Goal: Information Seeking & Learning: Check status

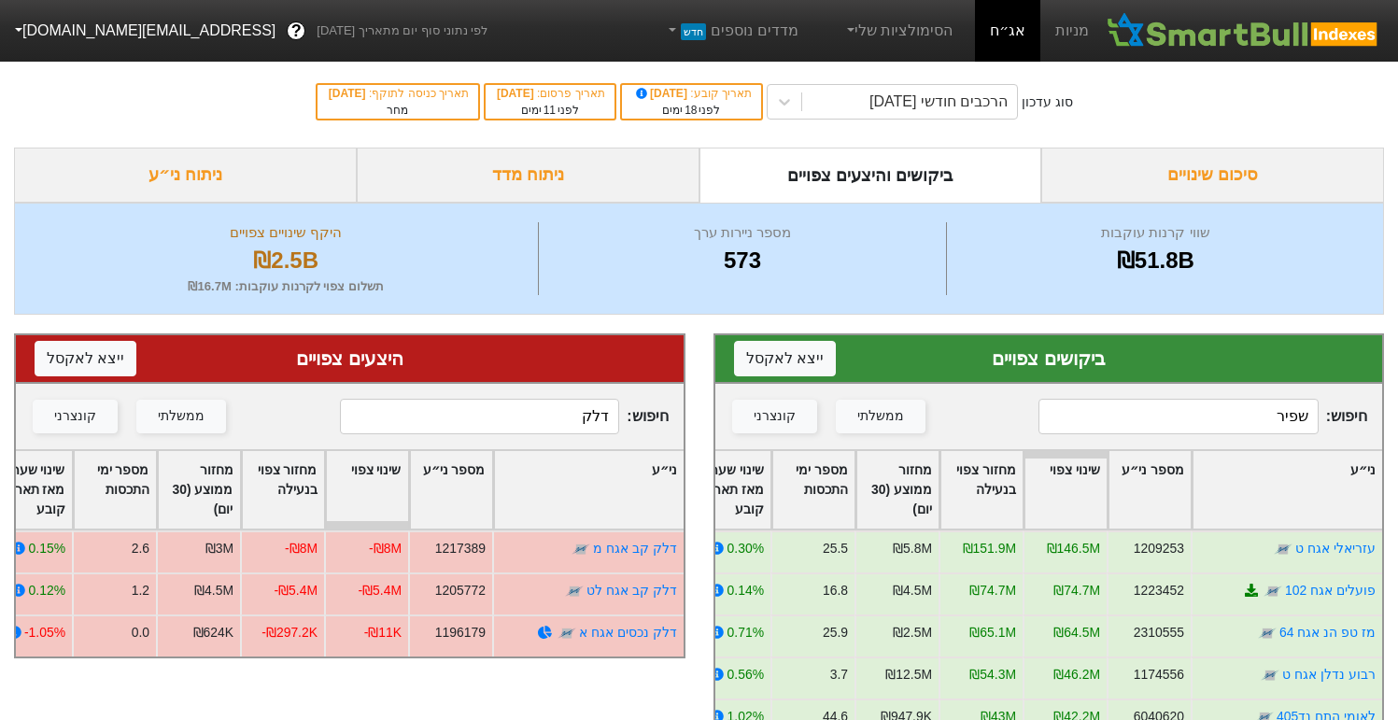
click at [1317, 422] on input "שפיר" at bounding box center [1178, 416] width 279 height 35
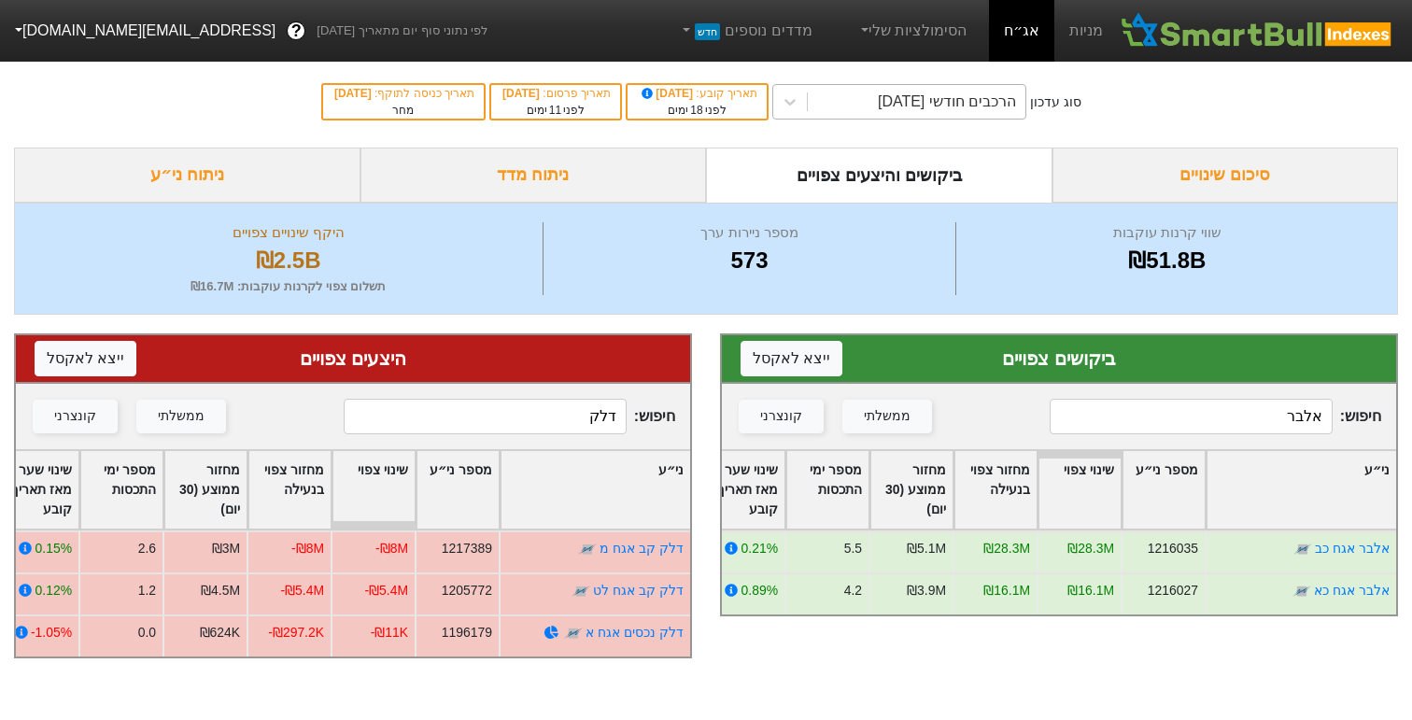
type input "אלבר"
click at [889, 109] on div "הרכבים חודשי [DATE]" at bounding box center [947, 102] width 138 height 22
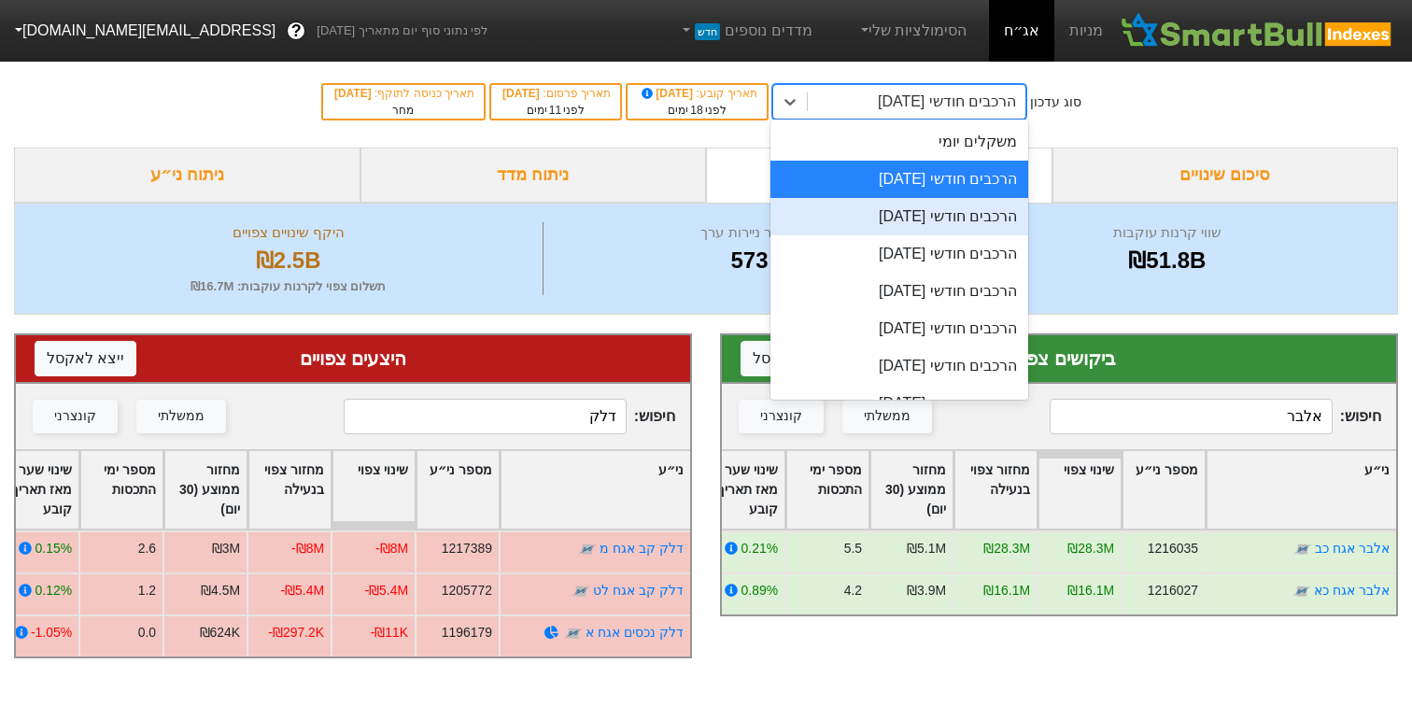
click at [903, 223] on div "הרכבים חודשי [DATE]" at bounding box center [899, 216] width 258 height 37
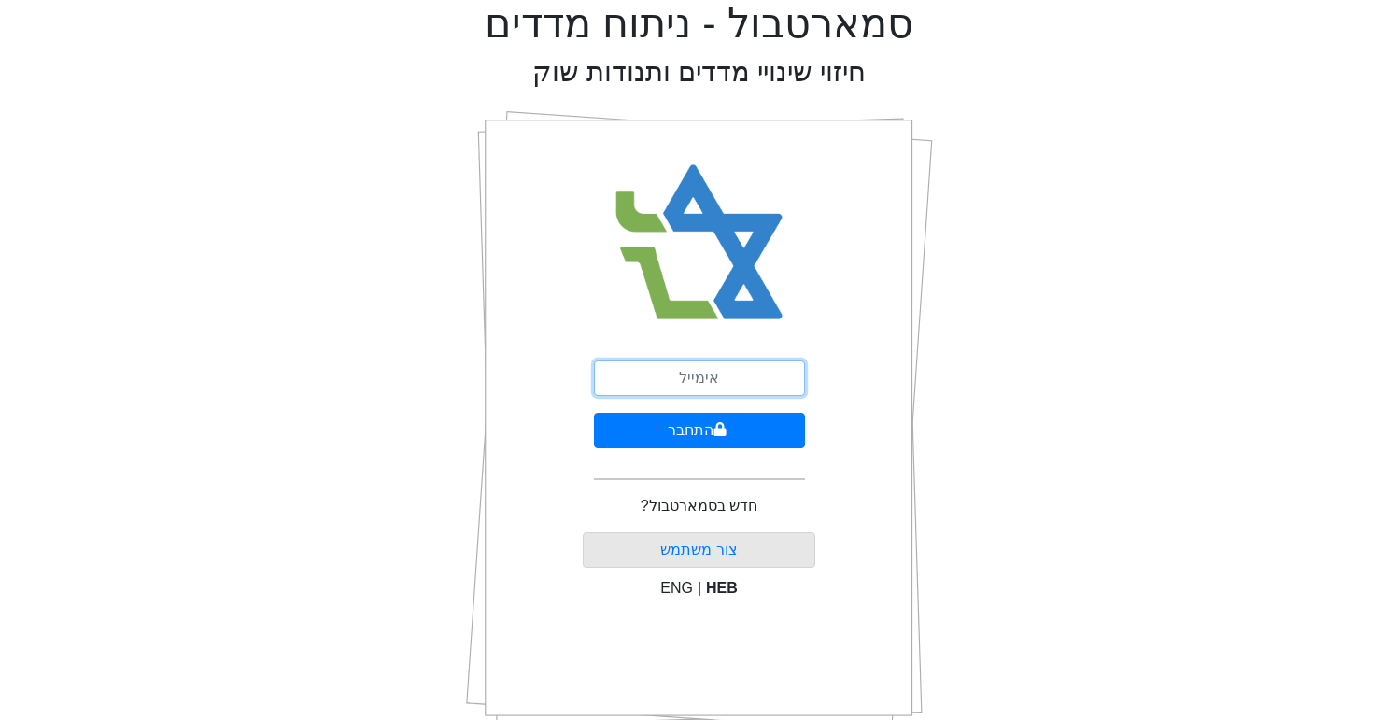
click at [715, 369] on input "email" at bounding box center [699, 377] width 211 height 35
type input "[EMAIL_ADDRESS][DOMAIN_NAME]"
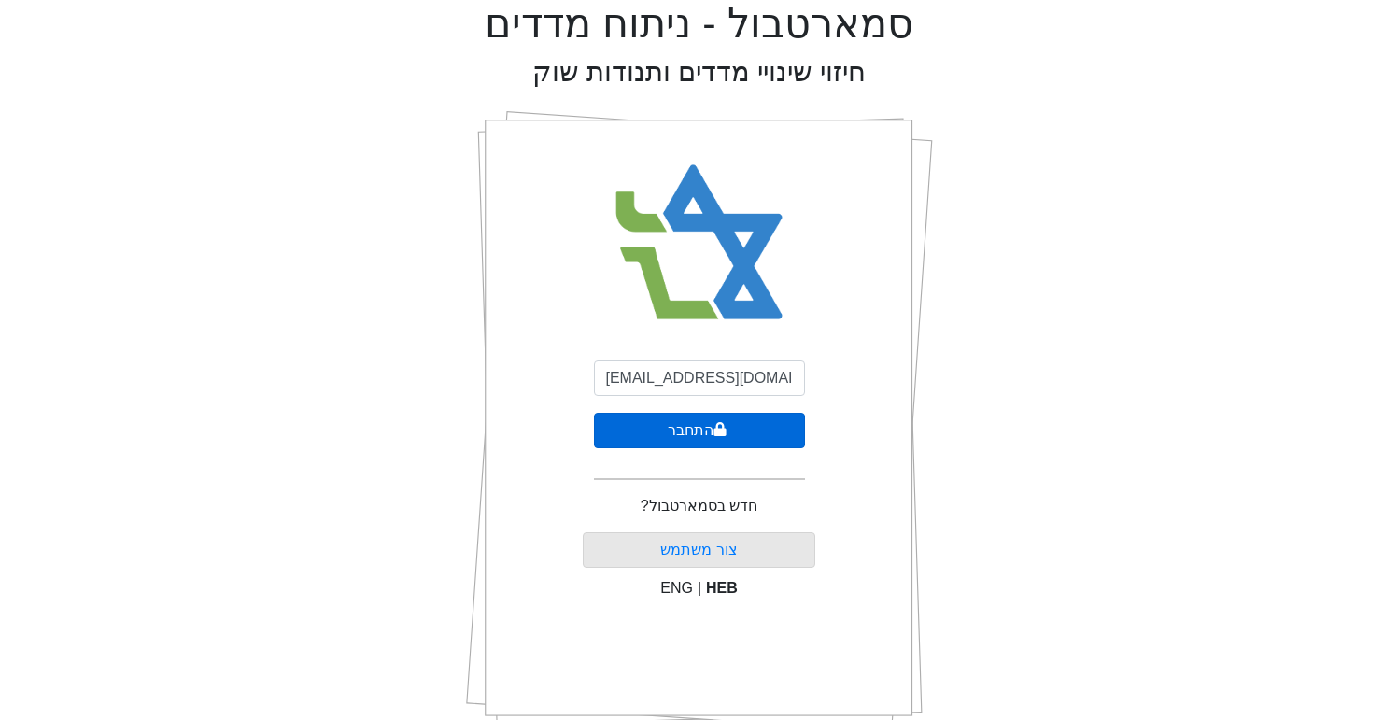
click at [660, 433] on button "התחבר" at bounding box center [699, 430] width 211 height 35
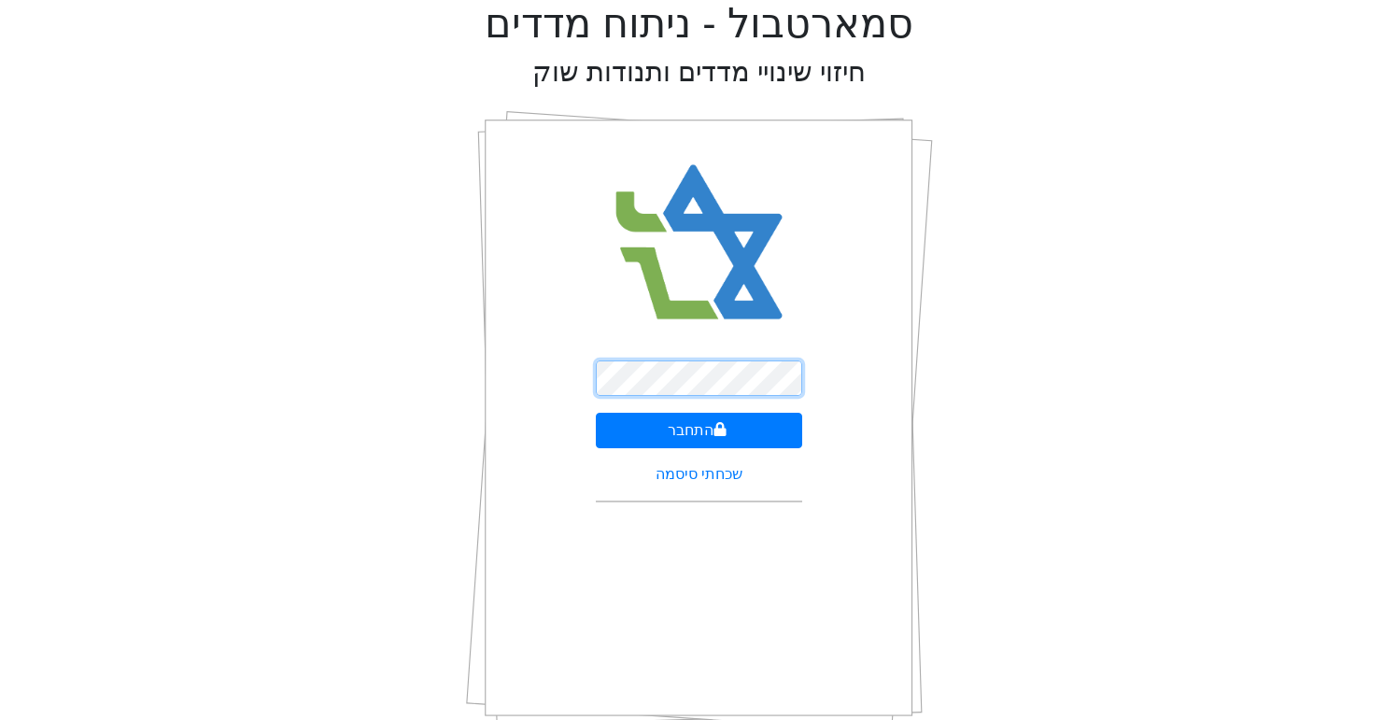
click at [596, 413] on button "התחבר" at bounding box center [699, 430] width 206 height 35
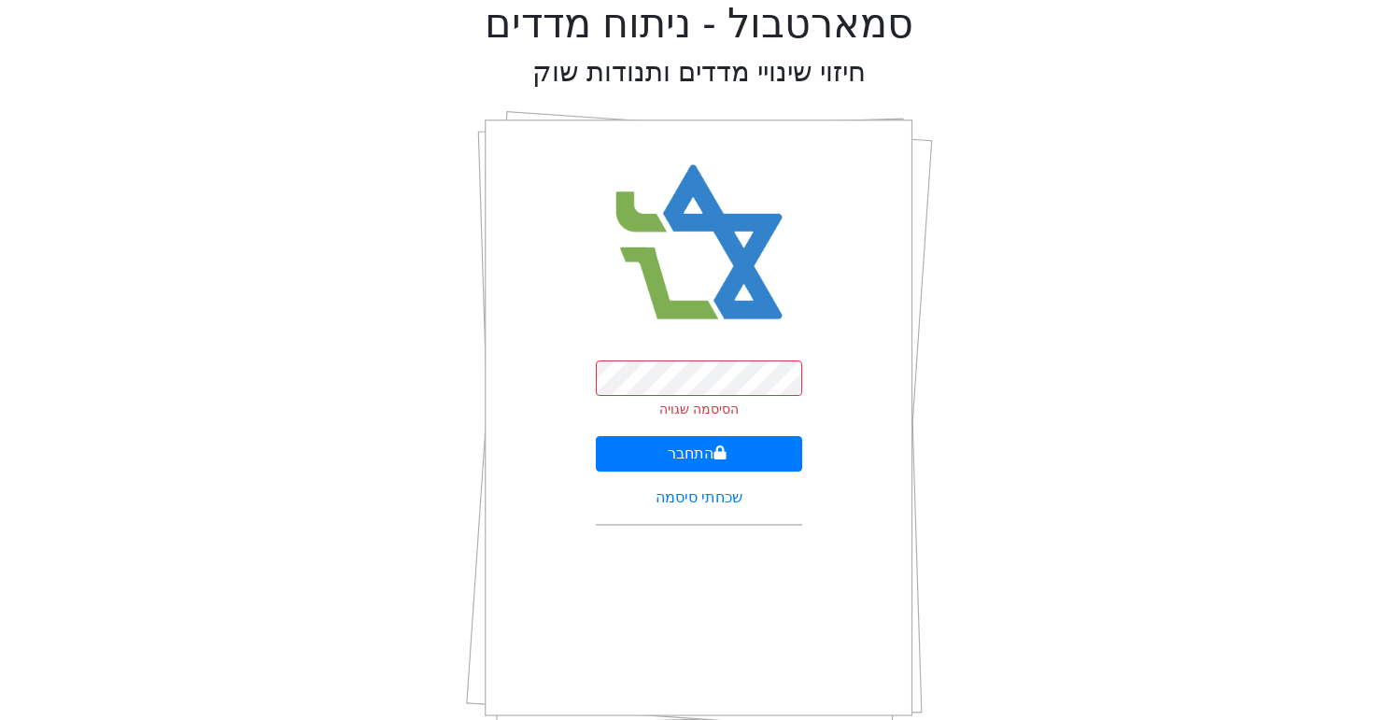
click at [75, 233] on div "סמארטבול - ניתוח מדדים חיזוי שינויי מדדים ותנודות שוק הסיסמה שגויה התחבר שכחתי …" at bounding box center [699, 374] width 1370 height 749
click at [596, 436] on button "התחבר" at bounding box center [699, 453] width 206 height 35
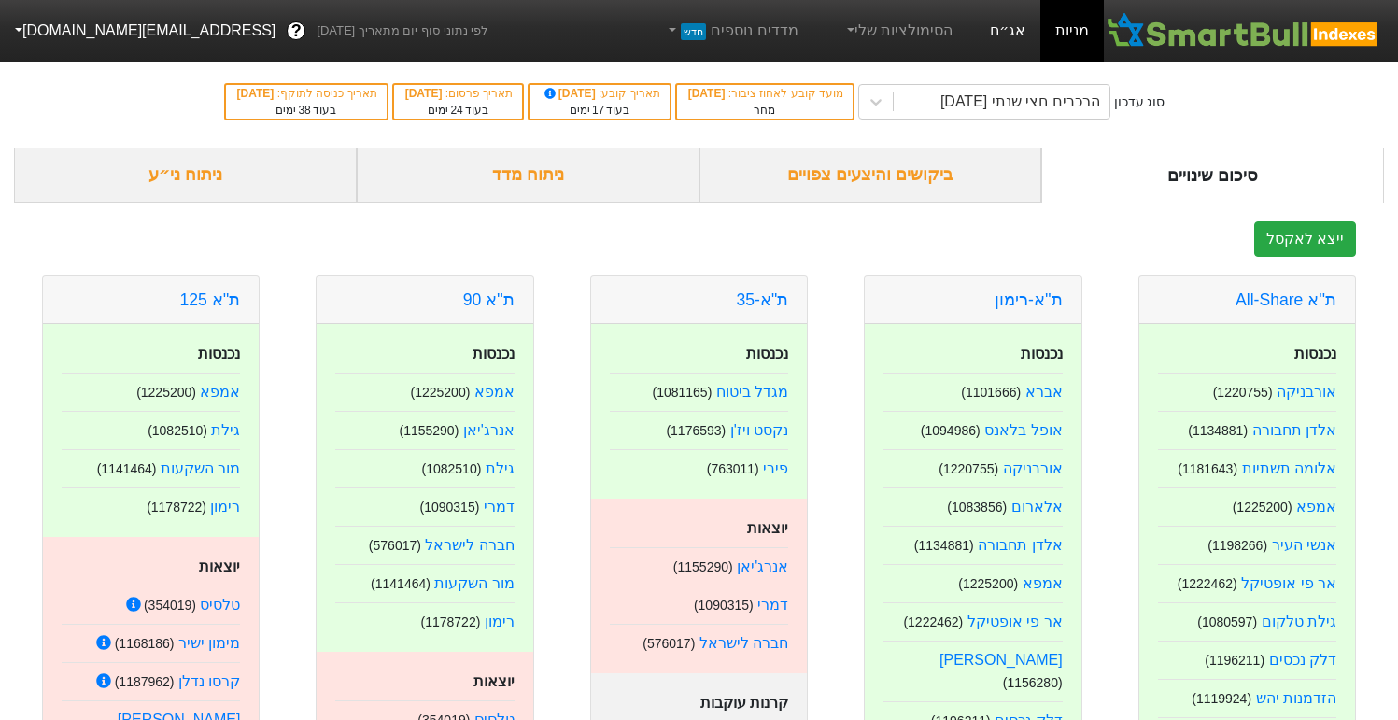
click at [1005, 29] on link "אג״ח" at bounding box center [1007, 31] width 65 height 62
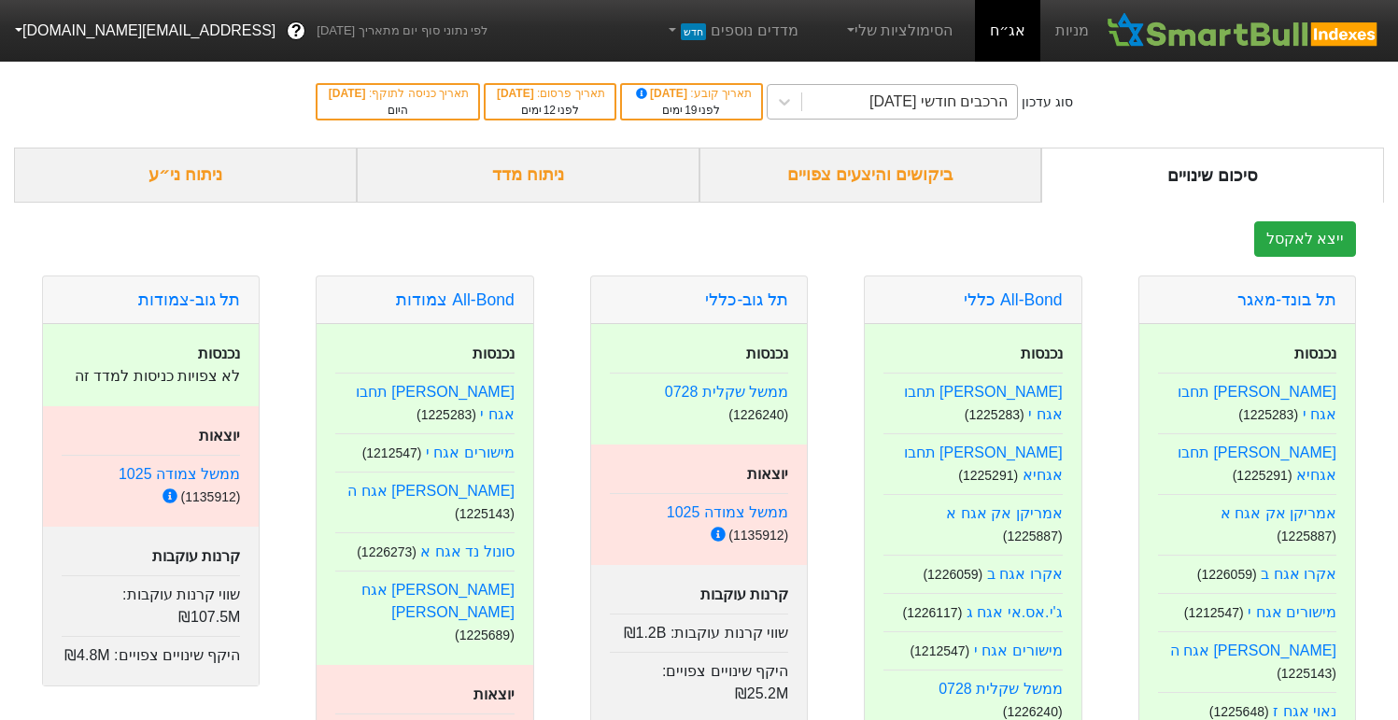
click at [987, 107] on div "הרכבים חודשי [DATE]" at bounding box center [938, 102] width 138 height 22
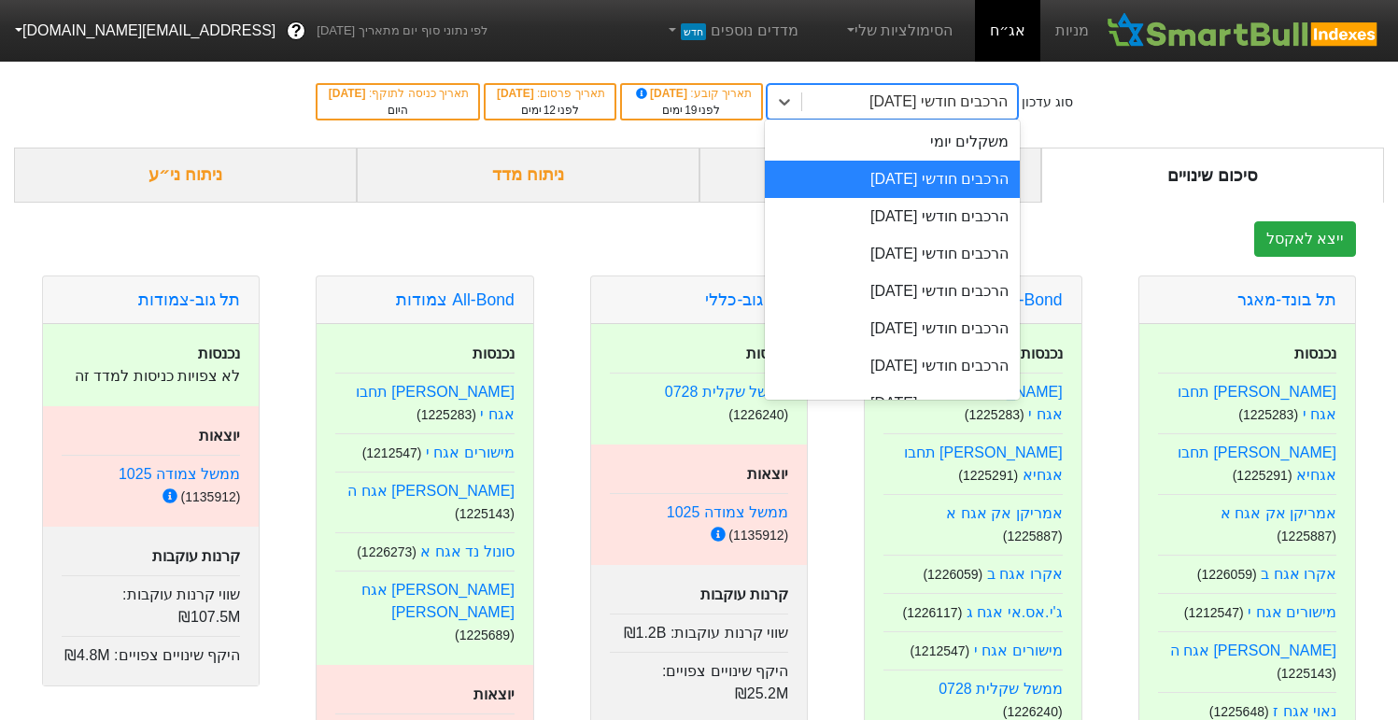
click at [916, 184] on div "הרכבים חודשי [DATE]" at bounding box center [892, 179] width 255 height 37
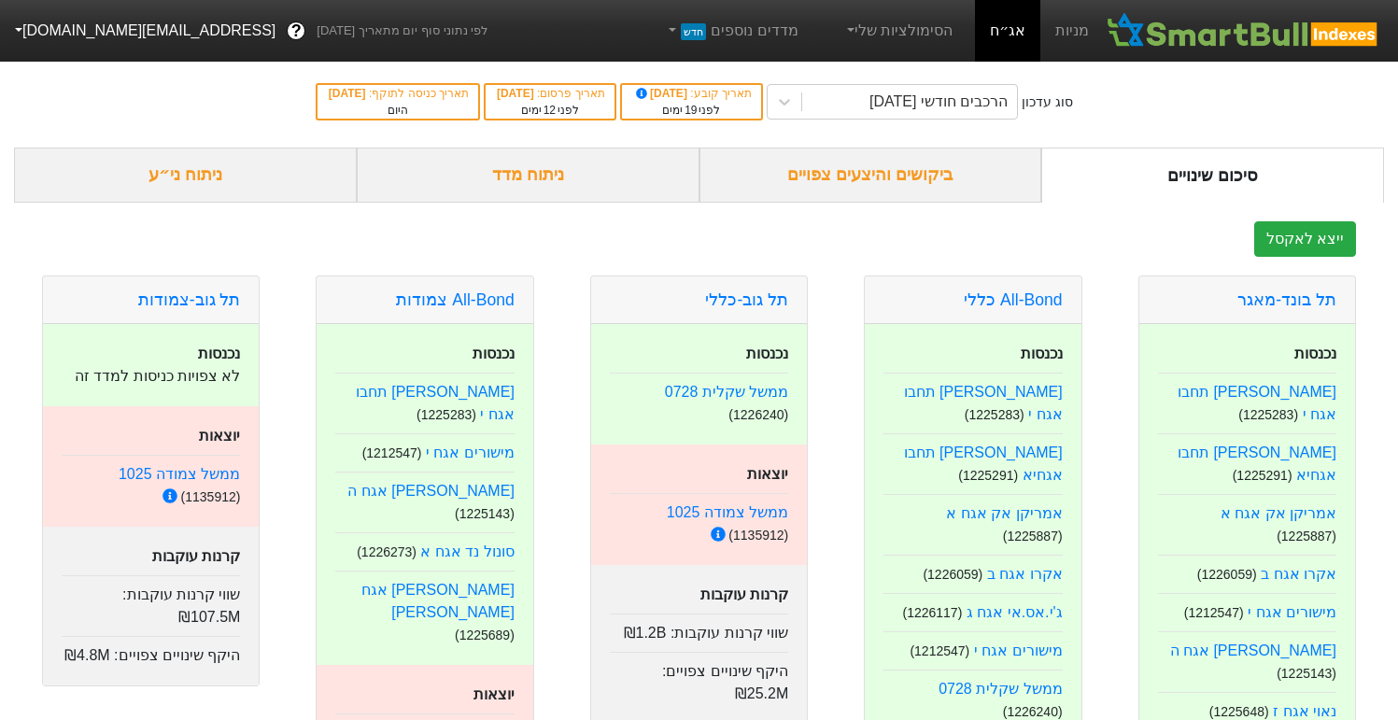
click at [865, 148] on div "ביקושים והיצעים צפויים" at bounding box center [871, 175] width 343 height 55
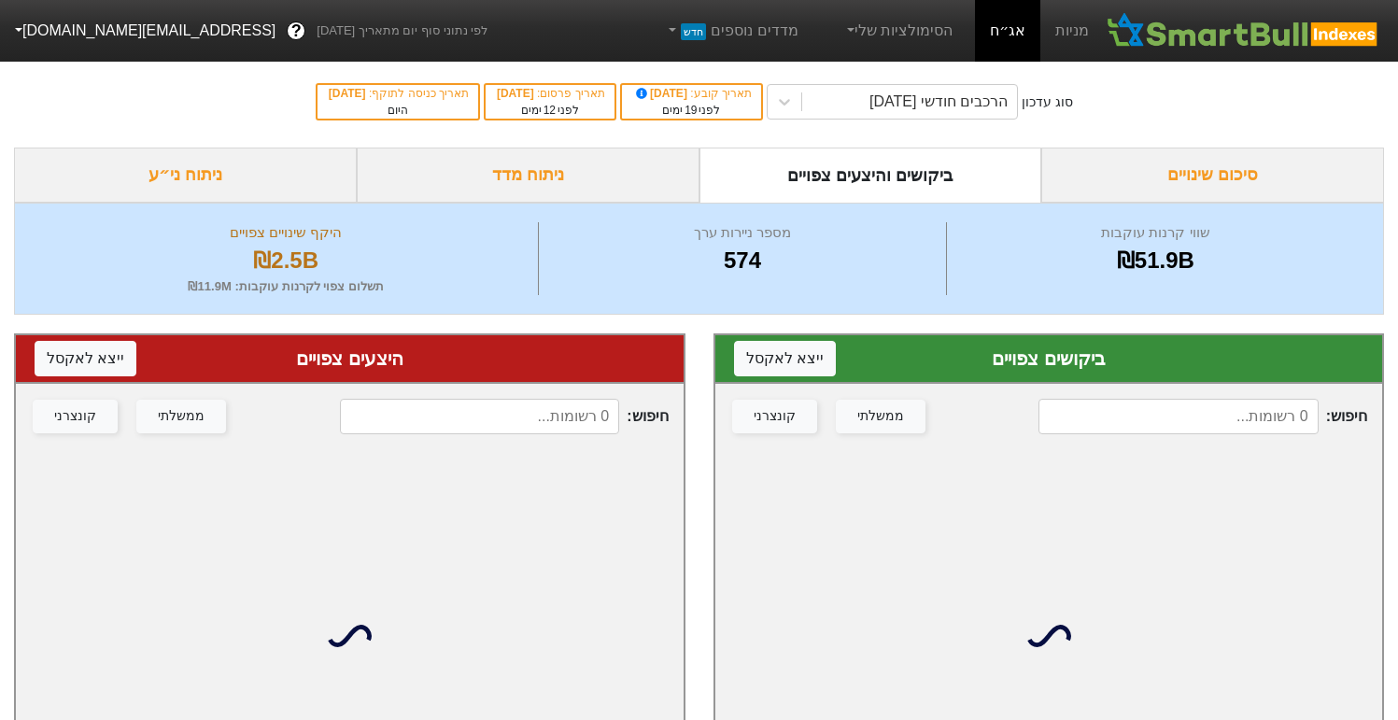
click at [1213, 425] on input at bounding box center [1178, 416] width 279 height 35
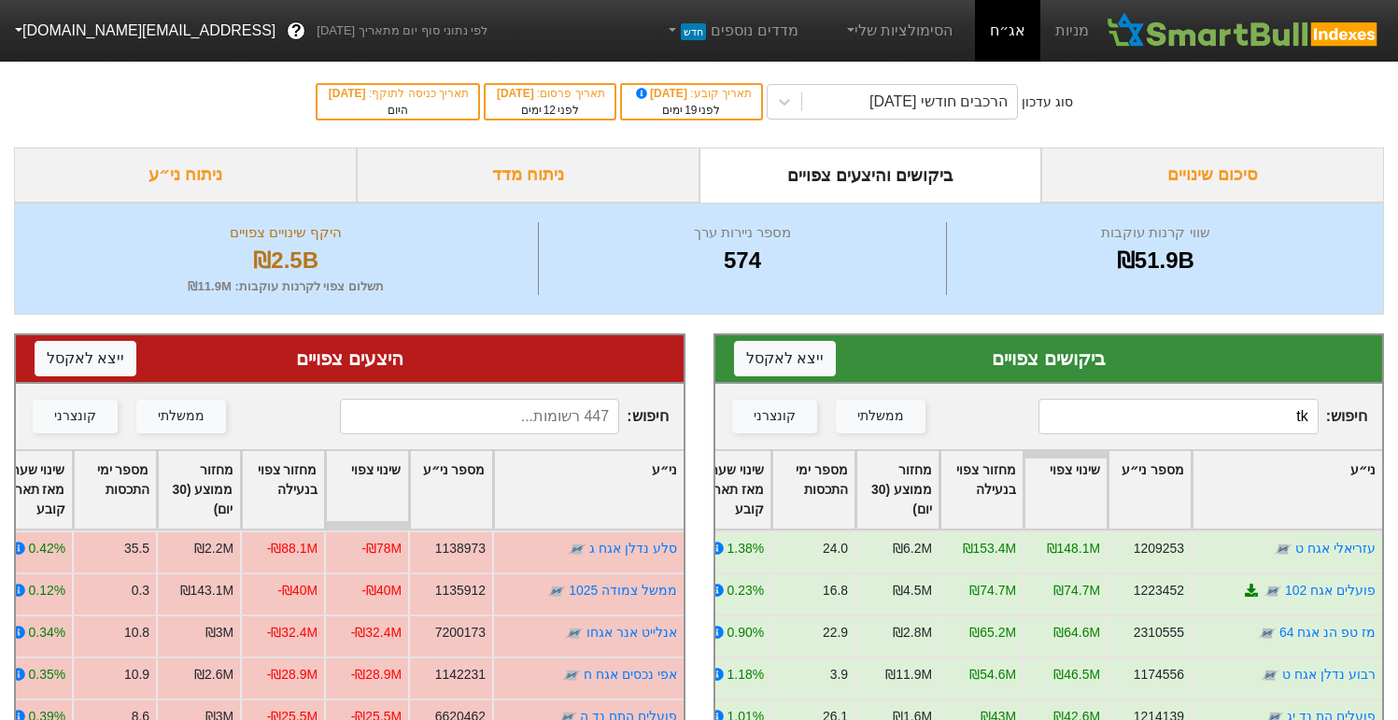
type input "t"
click at [1258, 417] on input at bounding box center [1178, 416] width 279 height 35
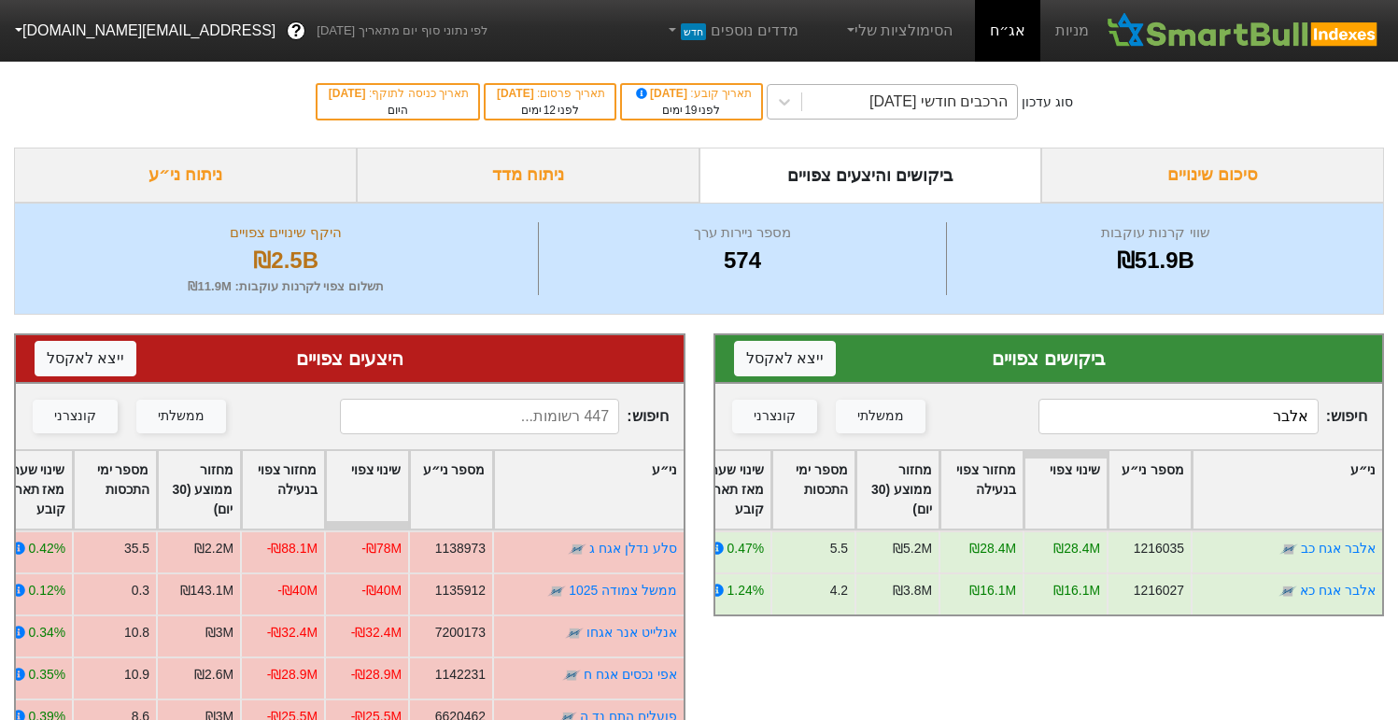
click at [905, 110] on div "הרכבים חודשי [DATE]" at bounding box center [938, 102] width 138 height 22
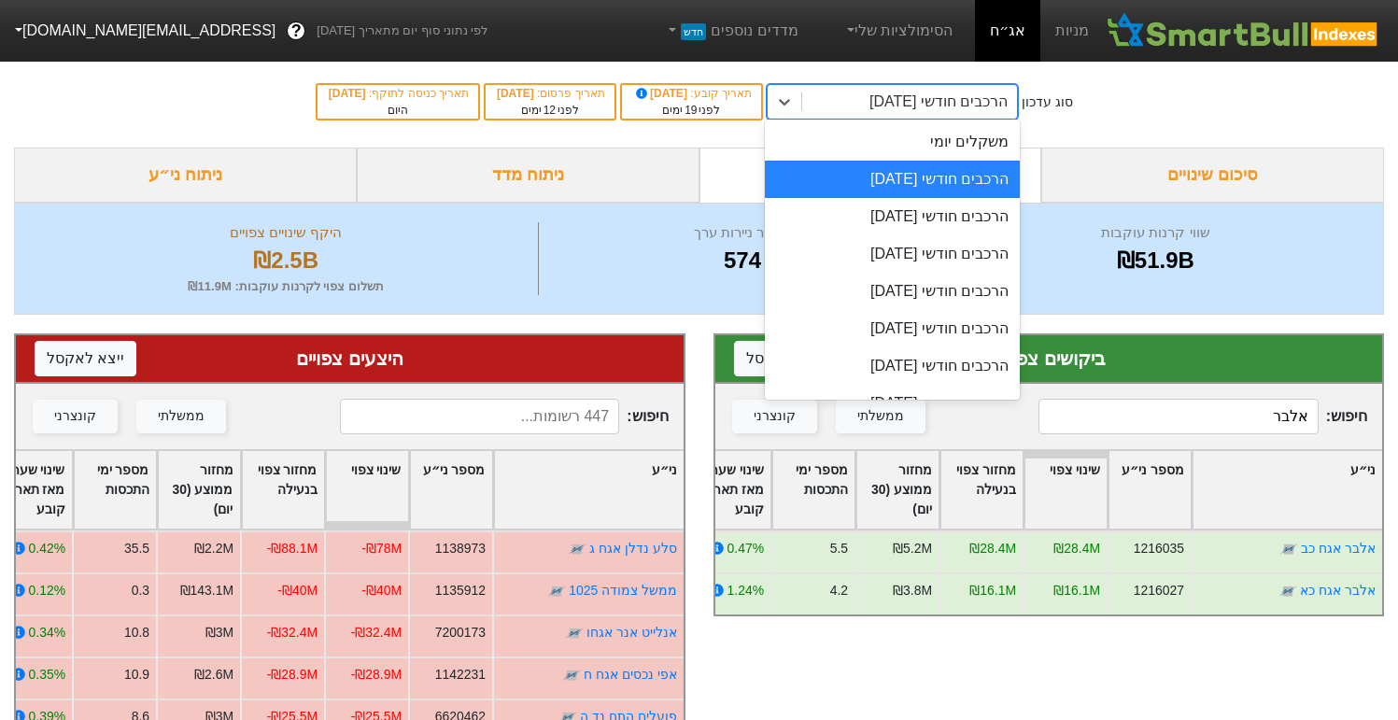
click at [877, 219] on div "הרכבים חודשי [DATE]" at bounding box center [892, 216] width 255 height 37
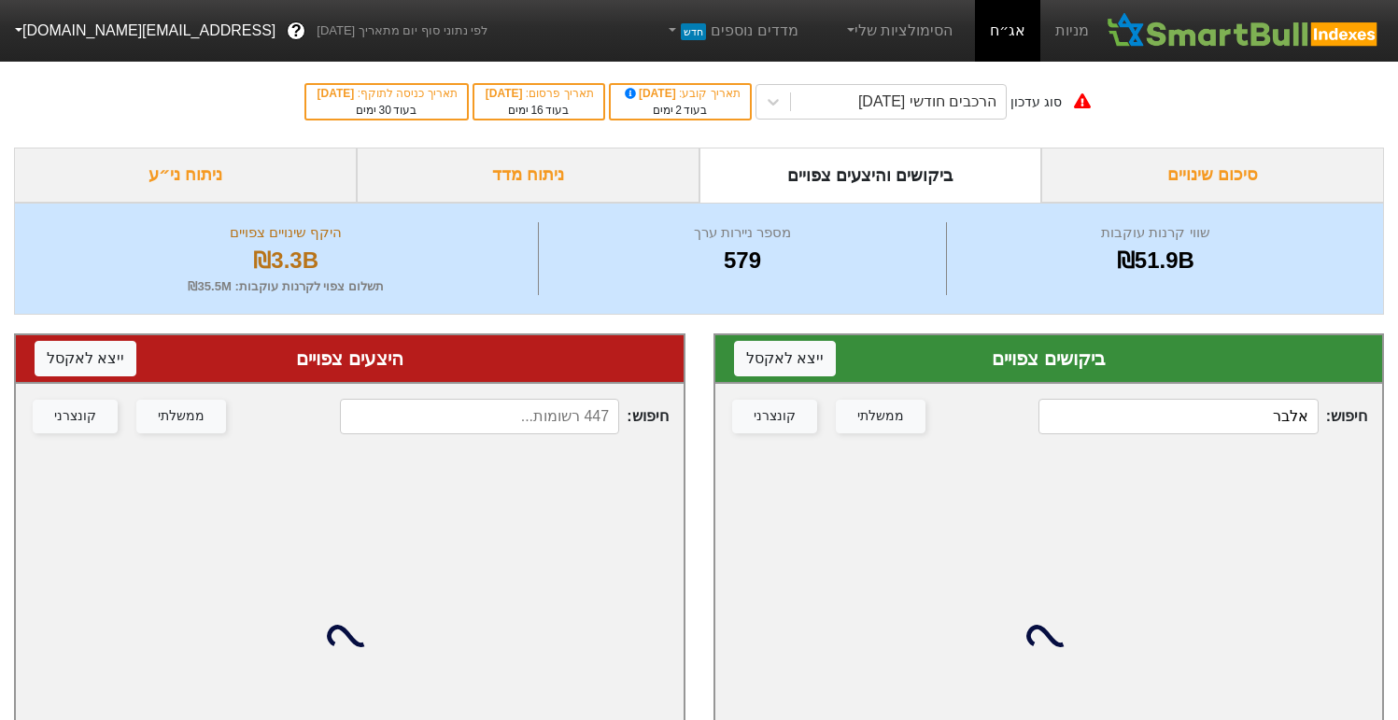
drag, startPoint x: 1195, startPoint y: 415, endPoint x: 1408, endPoint y: 434, distance: 213.8
click at [1397, 434] on html "מניות אג״ח הסימולציות שלי מדדים נוספים חדש לפי נתוני סוף יום מתאריך 28/09/2025 …" at bounding box center [699, 421] width 1398 height 843
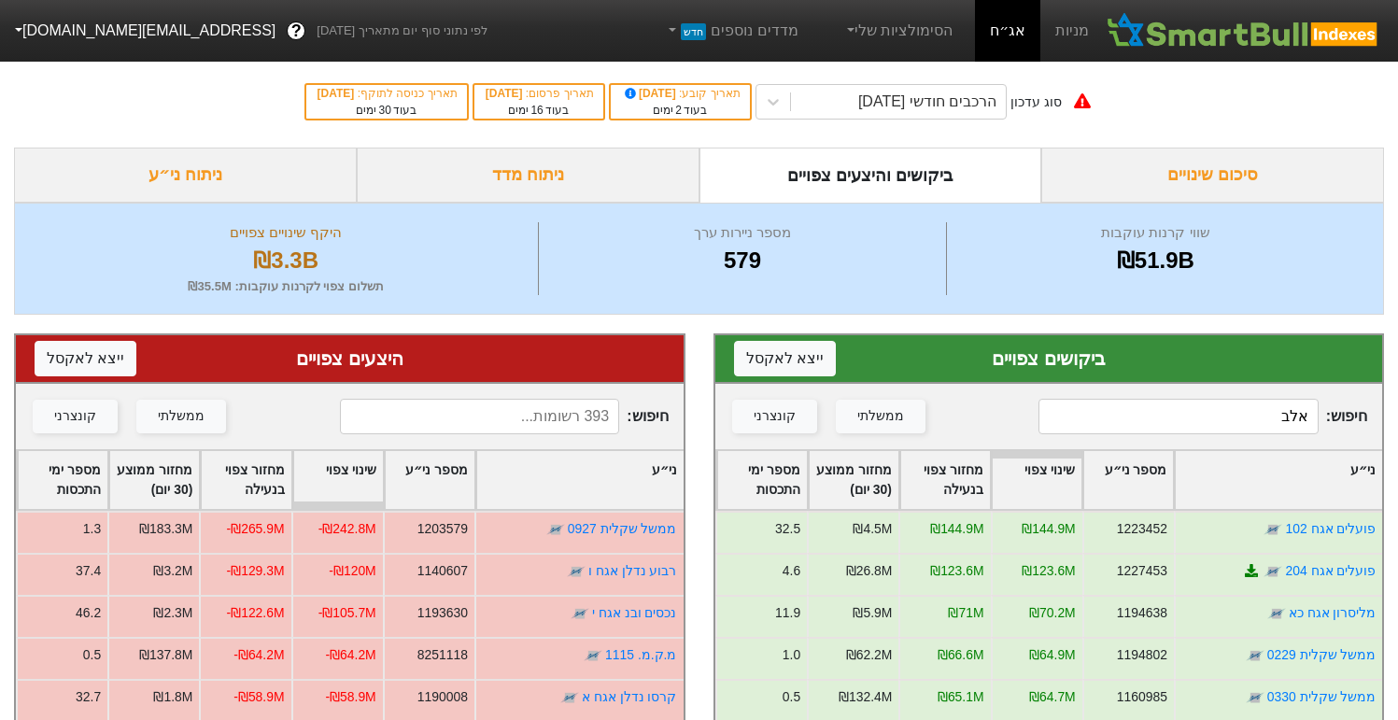
type input "אלבר"
